Goal: Check status: Check status

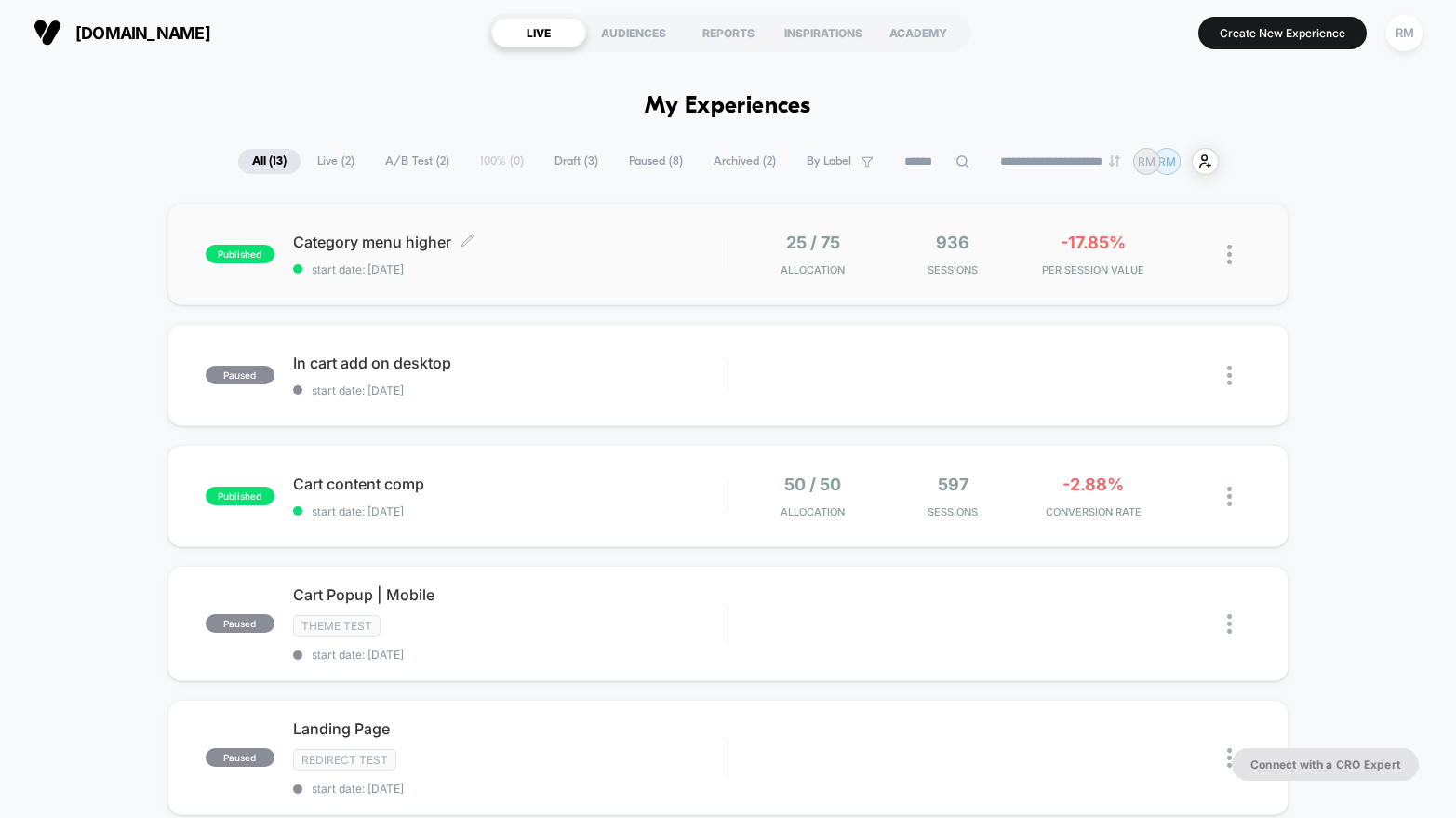
click at [608, 270] on span "start date: [DATE]" at bounding box center [510, 269] width 434 height 14
